Goal: Information Seeking & Learning: Find specific fact

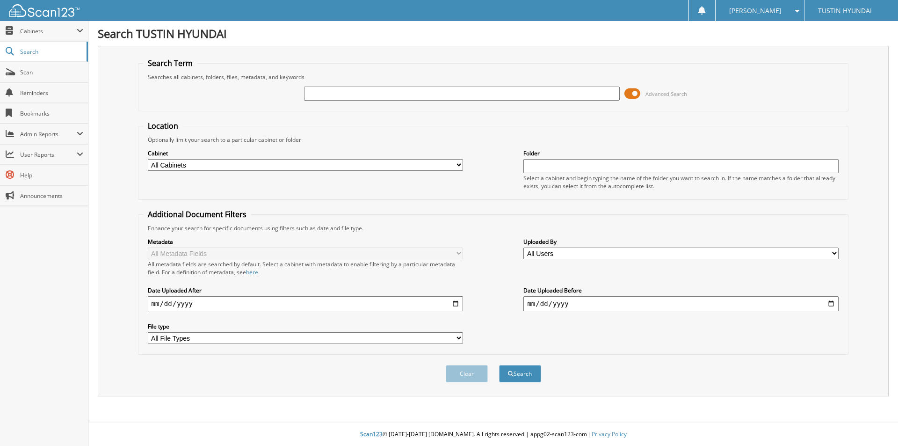
click at [344, 93] on input "text" at bounding box center [461, 94] width 315 height 14
type input "210577"
click at [499, 365] on button "Search" at bounding box center [520, 373] width 42 height 17
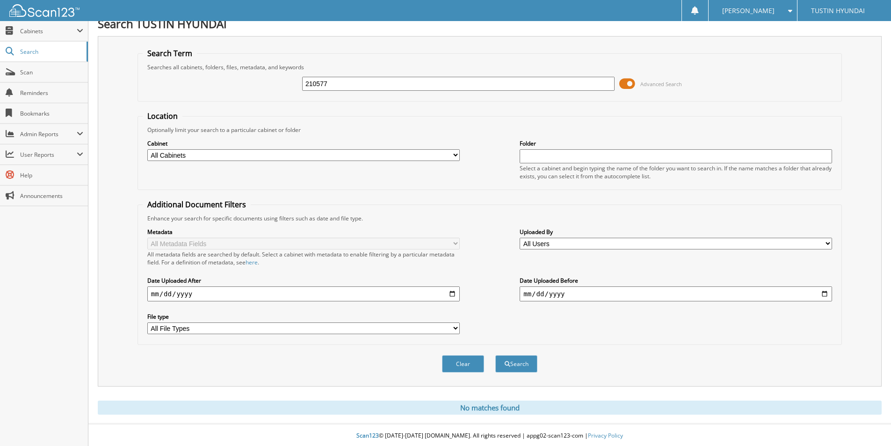
scroll to position [12, 0]
click at [521, 361] on button "Search" at bounding box center [516, 362] width 42 height 17
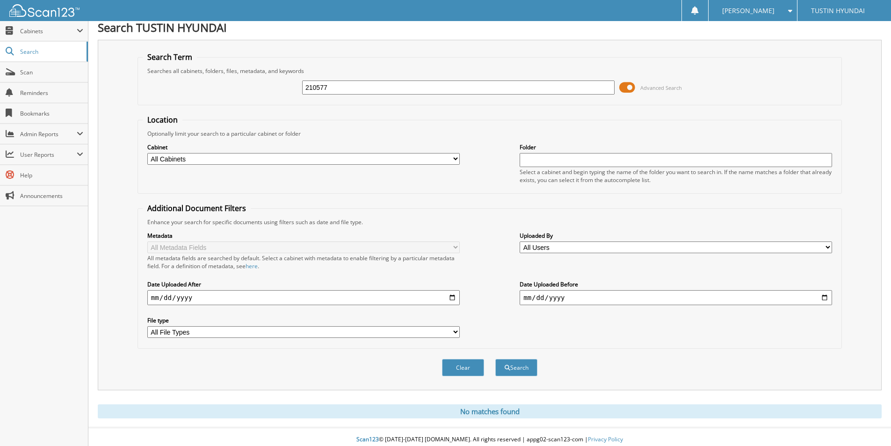
scroll to position [12, 0]
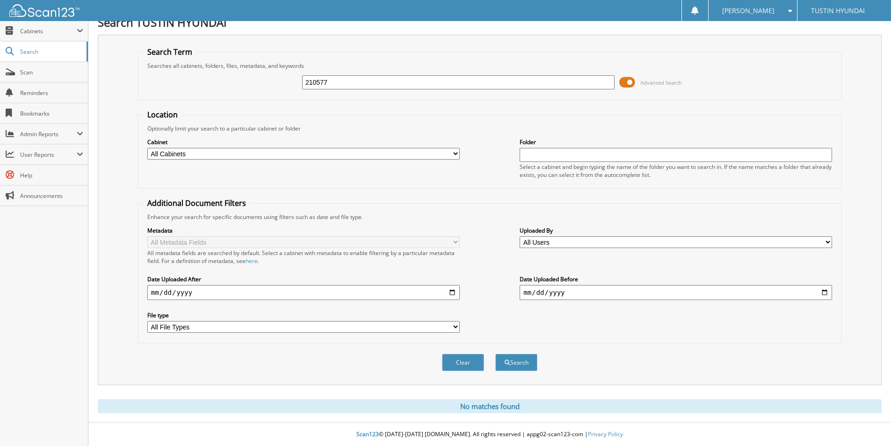
drag, startPoint x: 344, startPoint y: 82, endPoint x: 95, endPoint y: 73, distance: 249.0
click at [95, 73] on div "Search TUSTIN HYUNDAI Search Term Searches all cabinets, folders, files, metada…" at bounding box center [489, 217] width 803 height 457
type input "209962"
click at [495, 354] on button "Search" at bounding box center [516, 362] width 42 height 17
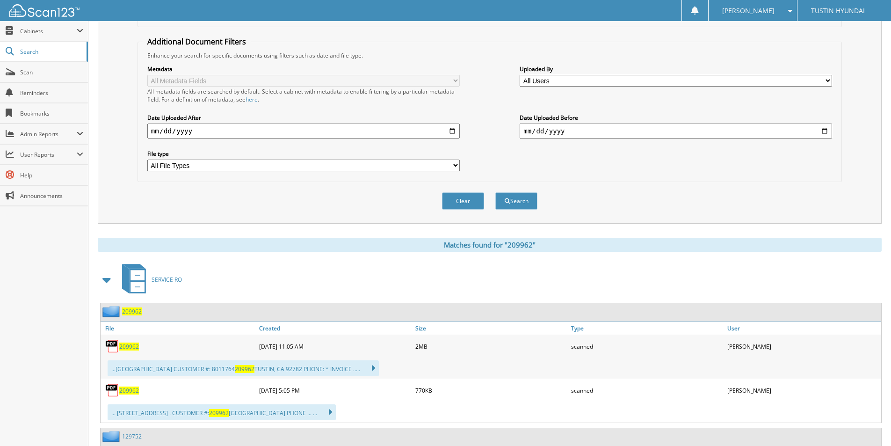
scroll to position [187, 0]
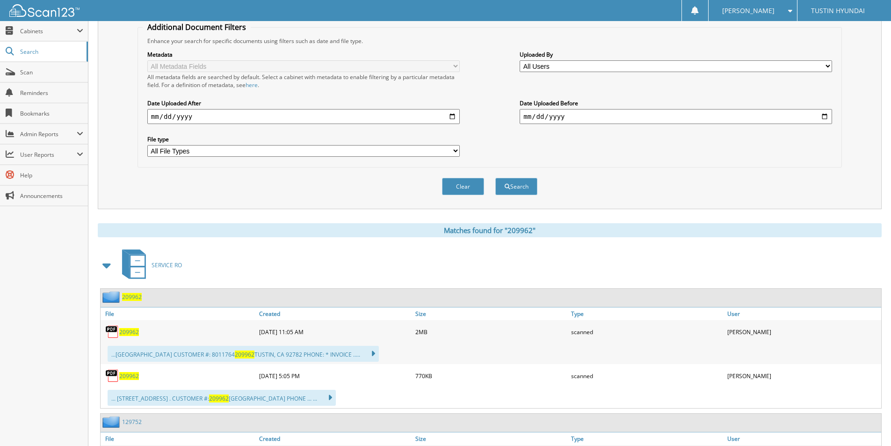
click at [125, 332] on span "209962" at bounding box center [129, 332] width 20 height 8
